Goal: Navigation & Orientation: Understand site structure

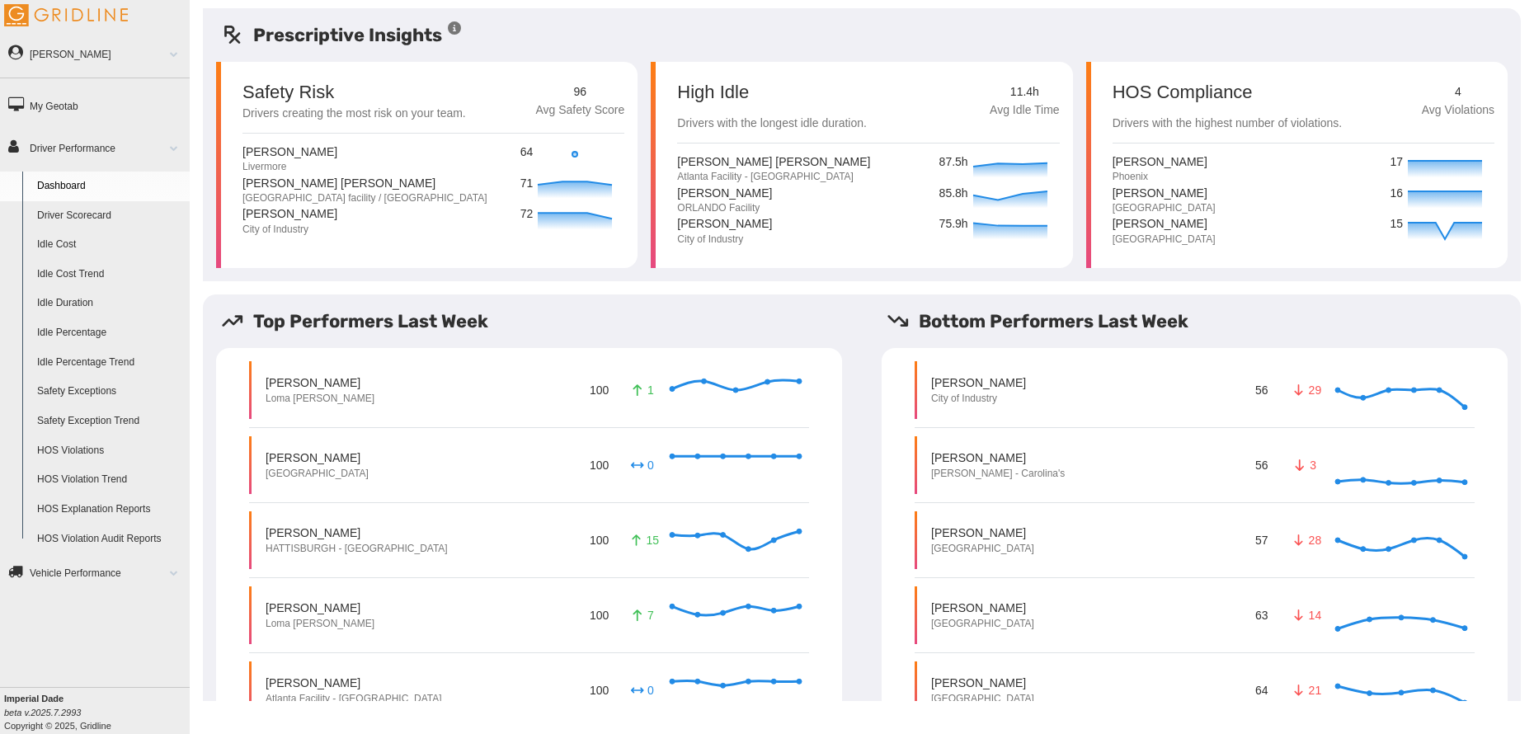
click at [82, 217] on link "Driver Scorecard" at bounding box center [110, 216] width 160 height 30
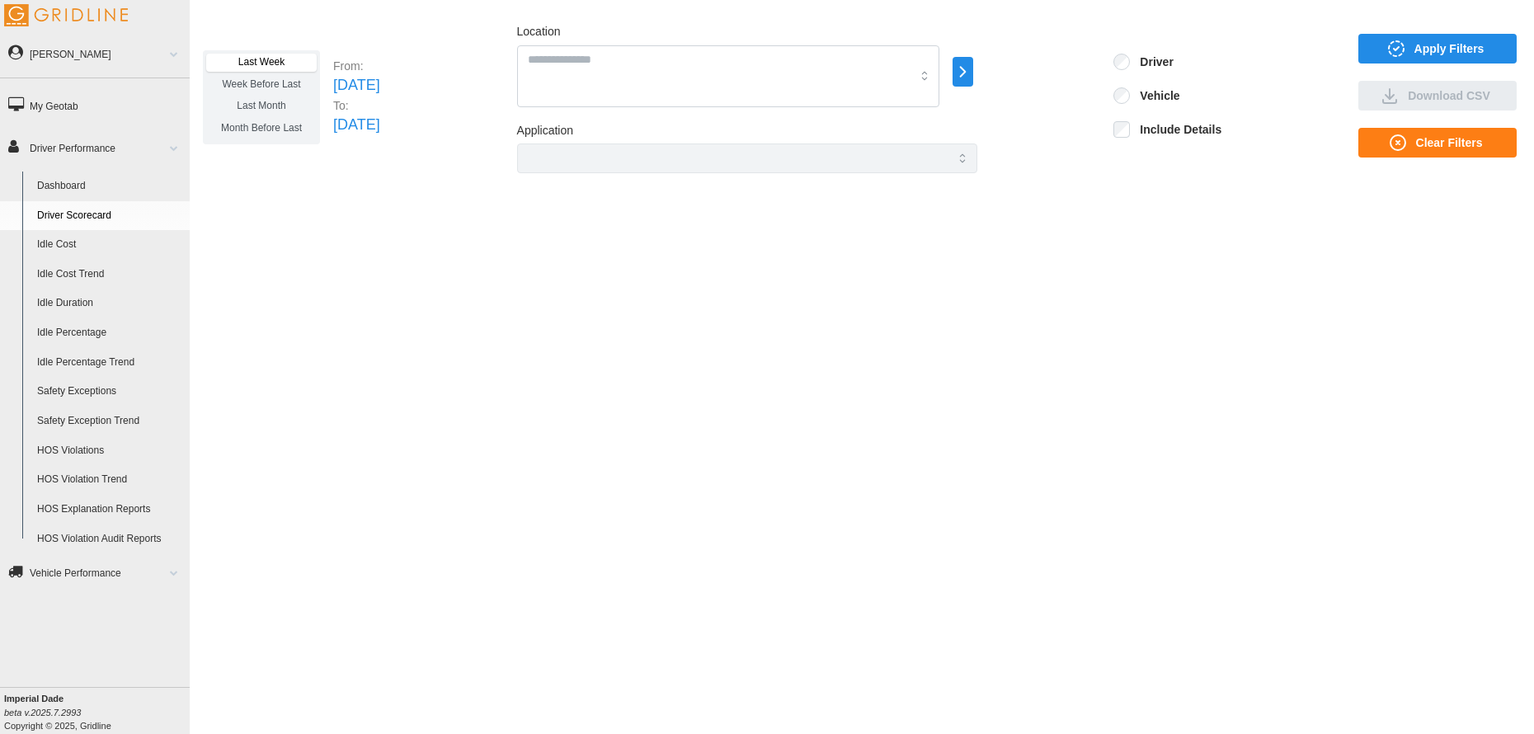
click at [63, 245] on link "Idle Cost" at bounding box center [110, 245] width 160 height 30
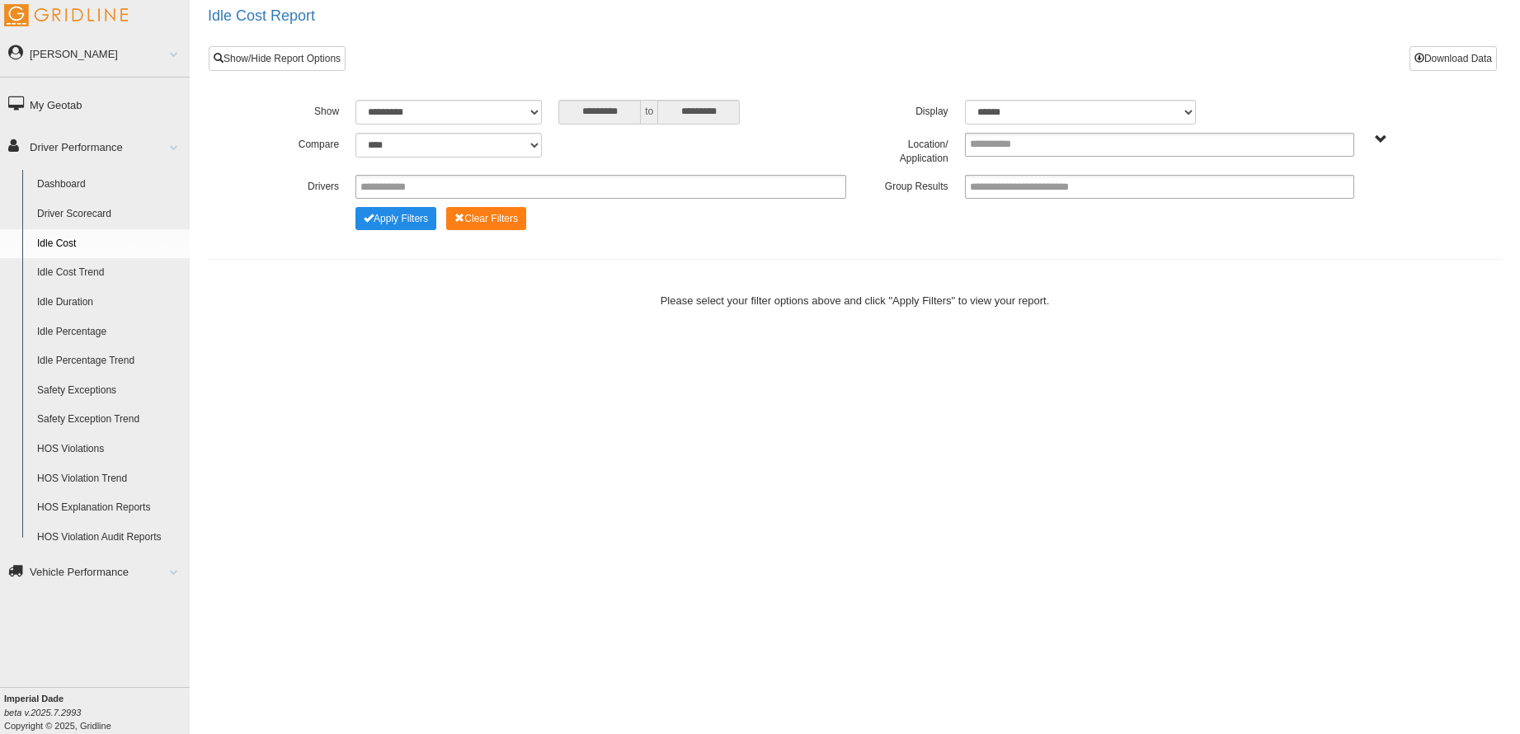
click at [64, 291] on link "Idle Duration" at bounding box center [110, 303] width 160 height 30
click at [78, 445] on link "HOS Violations" at bounding box center [110, 450] width 160 height 30
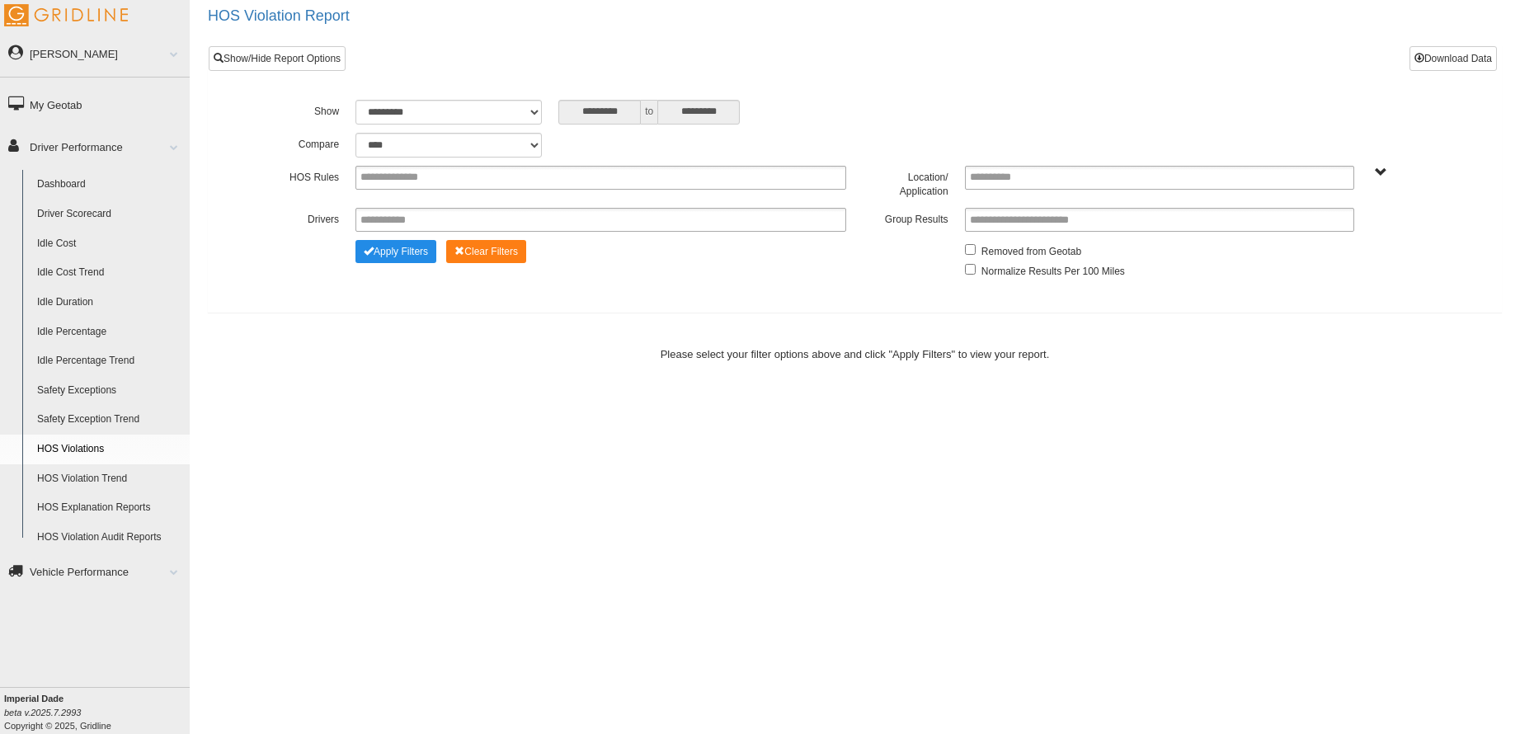
click at [63, 472] on link "HOS Violation Trend" at bounding box center [110, 479] width 160 height 30
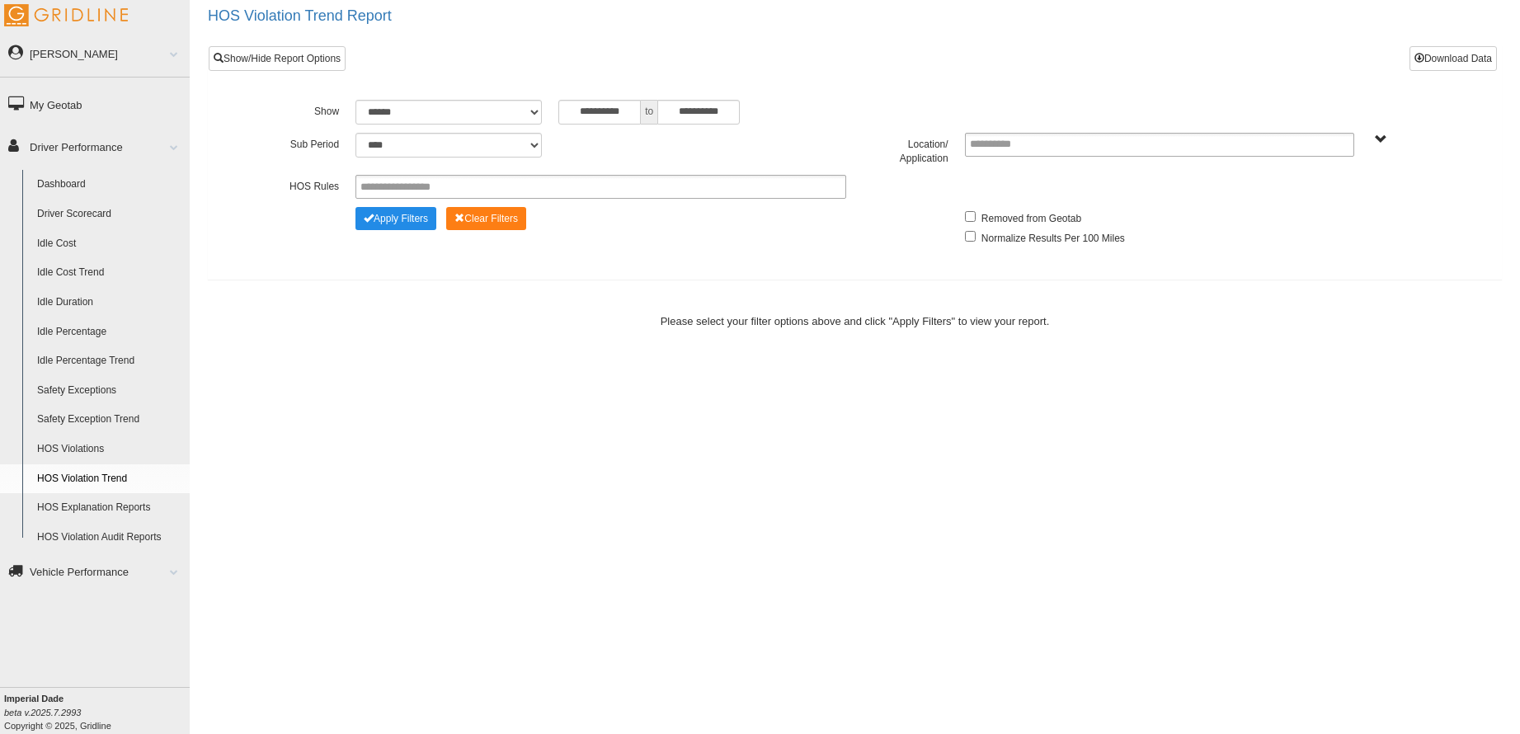
click at [55, 573] on link "Vehicle Performance" at bounding box center [95, 571] width 190 height 37
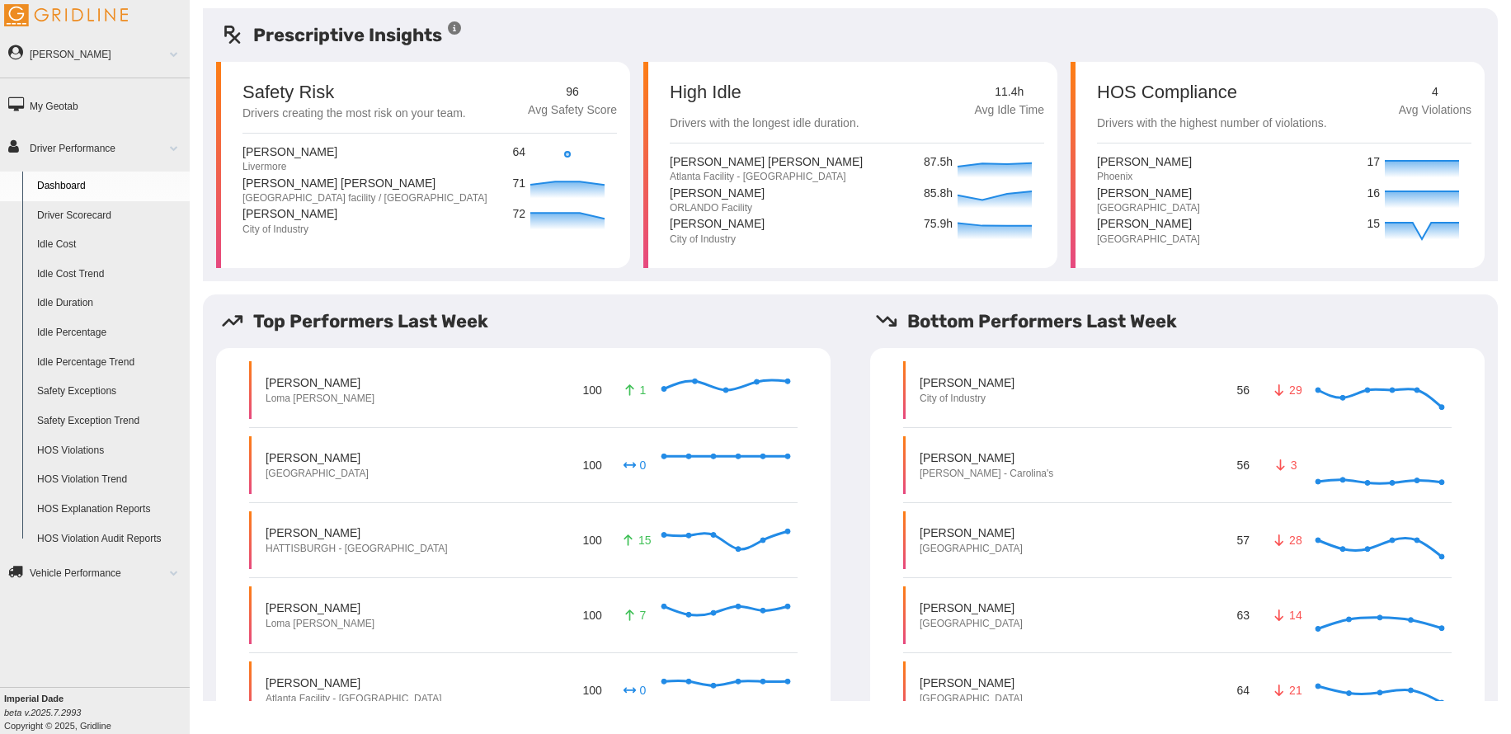
click at [78, 476] on link "HOS Violation Trend" at bounding box center [110, 480] width 160 height 30
